Goal: Transaction & Acquisition: Purchase product/service

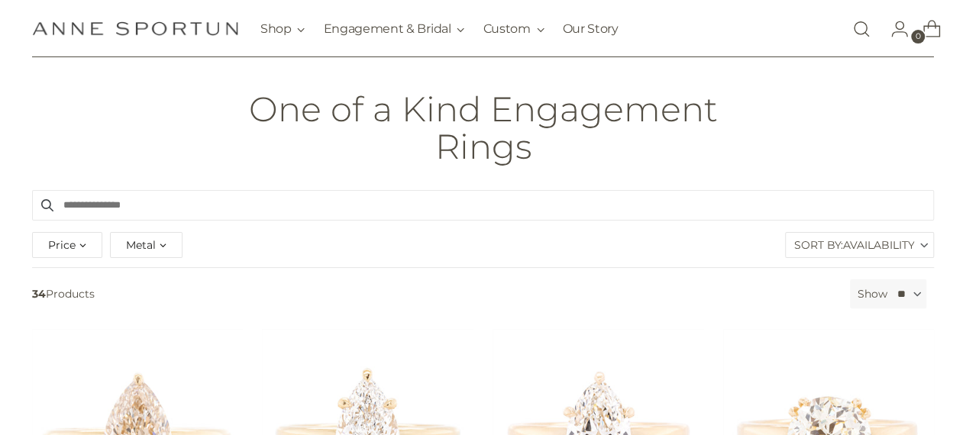
scroll to position [153, 0]
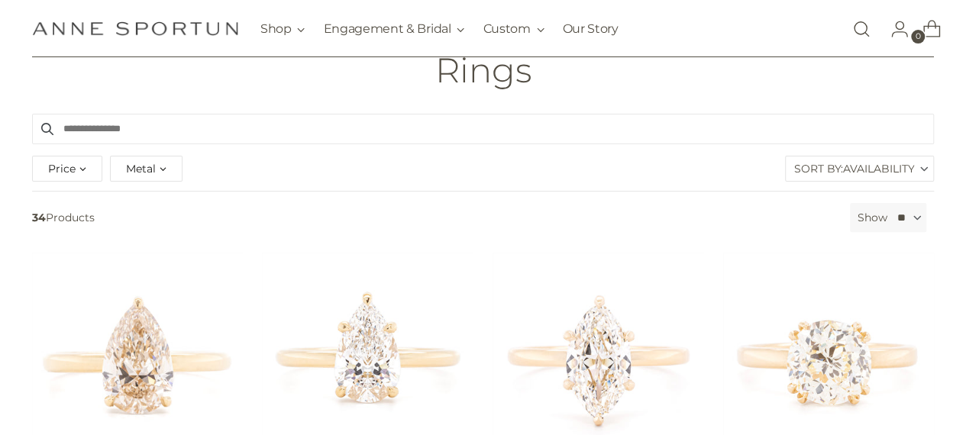
click at [821, 172] on label "Sort By: Availability" at bounding box center [859, 169] width 147 height 24
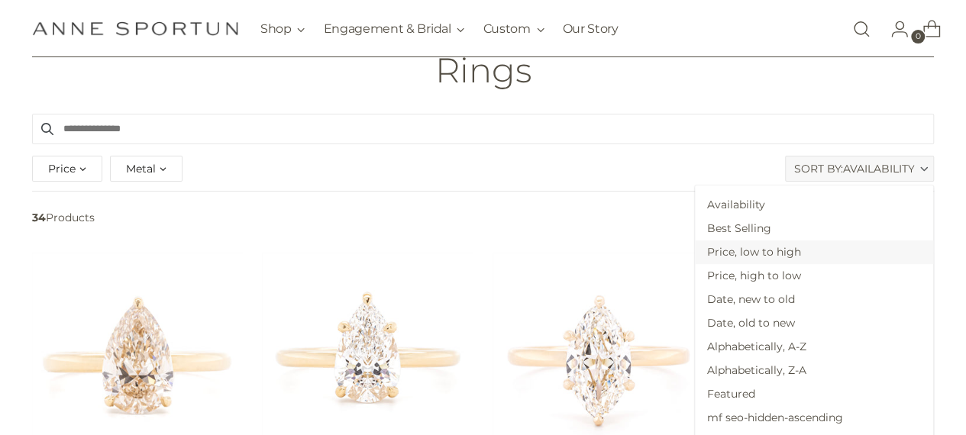
click at [815, 253] on span "Price, low to high" at bounding box center [814, 252] width 238 height 24
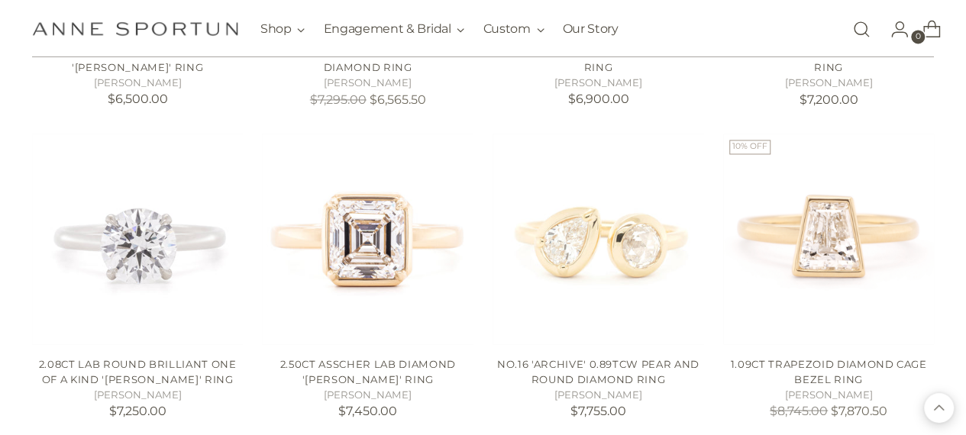
scroll to position [1298, 0]
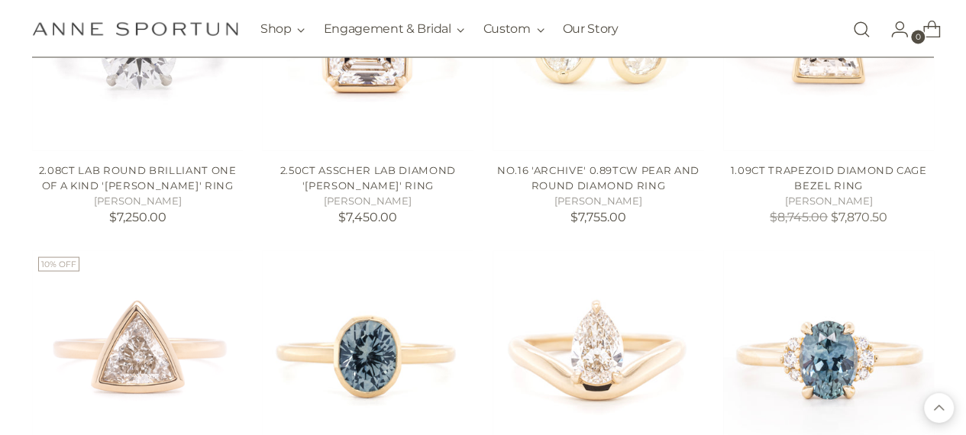
scroll to position [1603, 0]
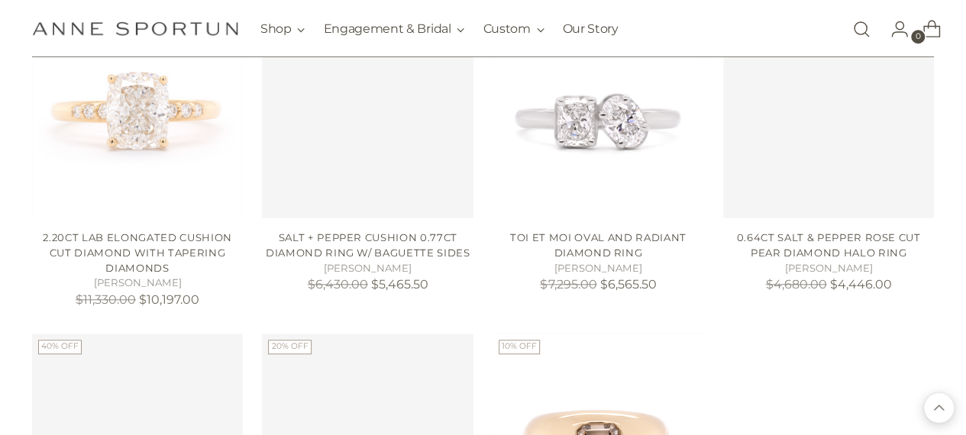
scroll to position [611, 0]
